Goal: Task Accomplishment & Management: Manage account settings

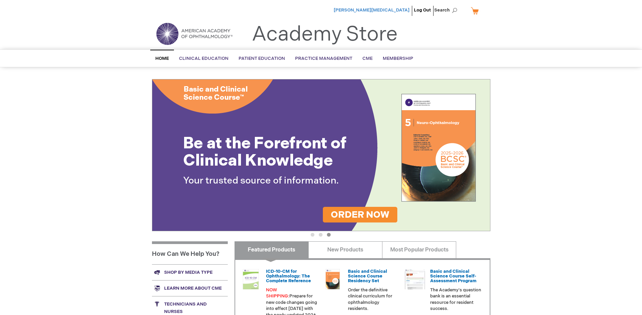
click at [397, 11] on span "[PERSON_NAME][MEDICAL_DATA]" at bounding box center [372, 9] width 76 height 5
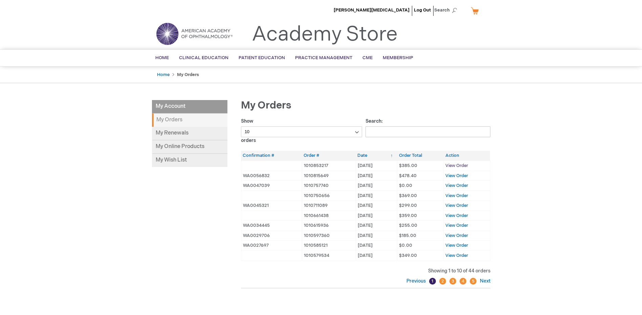
click at [462, 166] on span "View Order" at bounding box center [456, 165] width 23 height 5
click at [171, 132] on link "My Renewals" at bounding box center [189, 134] width 75 height 14
click at [204, 146] on link "My Online Products" at bounding box center [189, 147] width 75 height 14
click at [422, 8] on link "Log Out" at bounding box center [422, 9] width 17 height 5
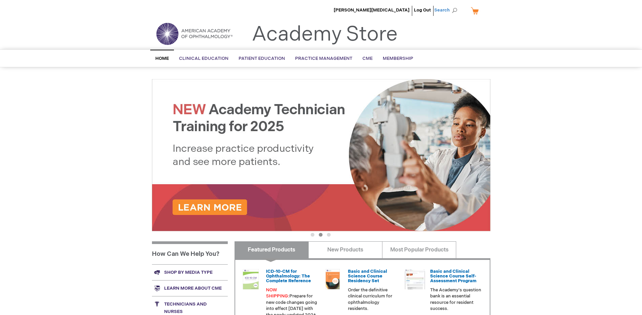
click at [450, 7] on span "Search" at bounding box center [447, 10] width 26 height 14
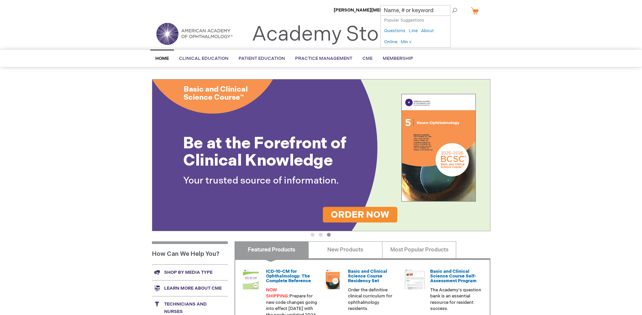
click at [413, 43] on div "× Popular Suggestions ( 5 ) Questions Line About Online Min v" at bounding box center [415, 32] width 70 height 32
type input "Online"
click at [396, 42] on link "Online" at bounding box center [390, 42] width 13 height 6
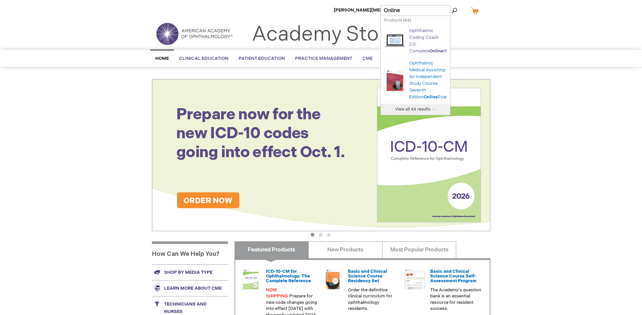
click at [425, 39] on link "Ophthalmic Coding Coach 2.0: Complete Online Reference" at bounding box center [436, 41] width 55 height 26
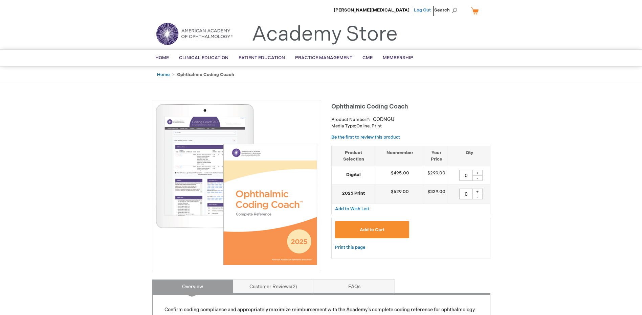
click at [427, 8] on link "Log Out" at bounding box center [422, 9] width 17 height 5
